Goal: Task Accomplishment & Management: Manage account settings

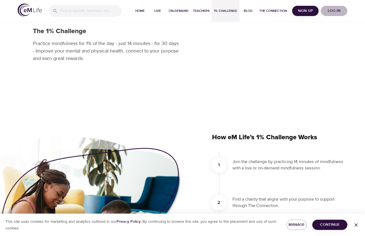
click at [337, 13] on span "Log in" at bounding box center [334, 10] width 22 height 7
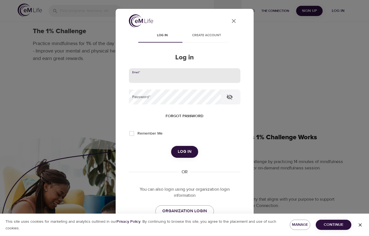
drag, startPoint x: 152, startPoint y: 73, endPoint x: 154, endPoint y: 86, distance: 12.5
click at [153, 73] on input "email" at bounding box center [184, 75] width 111 height 15
type input "[EMAIL_ADDRESS][DOMAIN_NAME]"
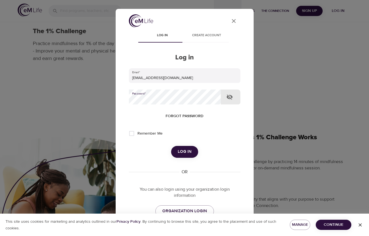
click at [171, 146] on button "Log in" at bounding box center [184, 152] width 27 height 12
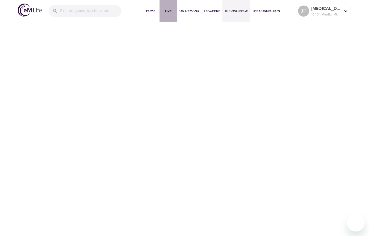
click at [166, 10] on span "Live" at bounding box center [168, 11] width 13 height 6
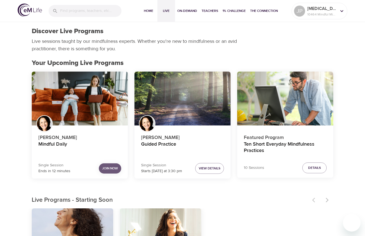
click at [106, 167] on span "Join Now" at bounding box center [110, 168] width 16 height 6
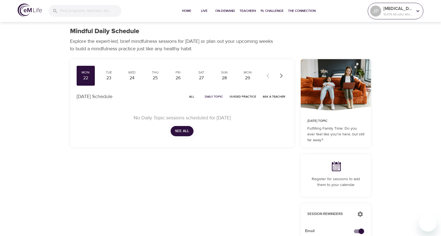
click at [415, 8] on div at bounding box center [418, 11] width 8 height 8
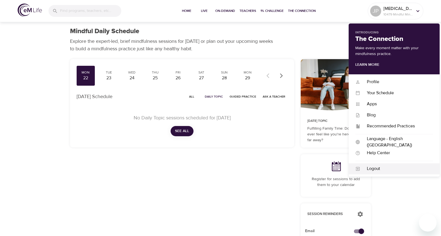
click at [378, 169] on div "Logout" at bounding box center [397, 168] width 73 height 6
